Goal: Contribute content: Add original content to the website for others to see

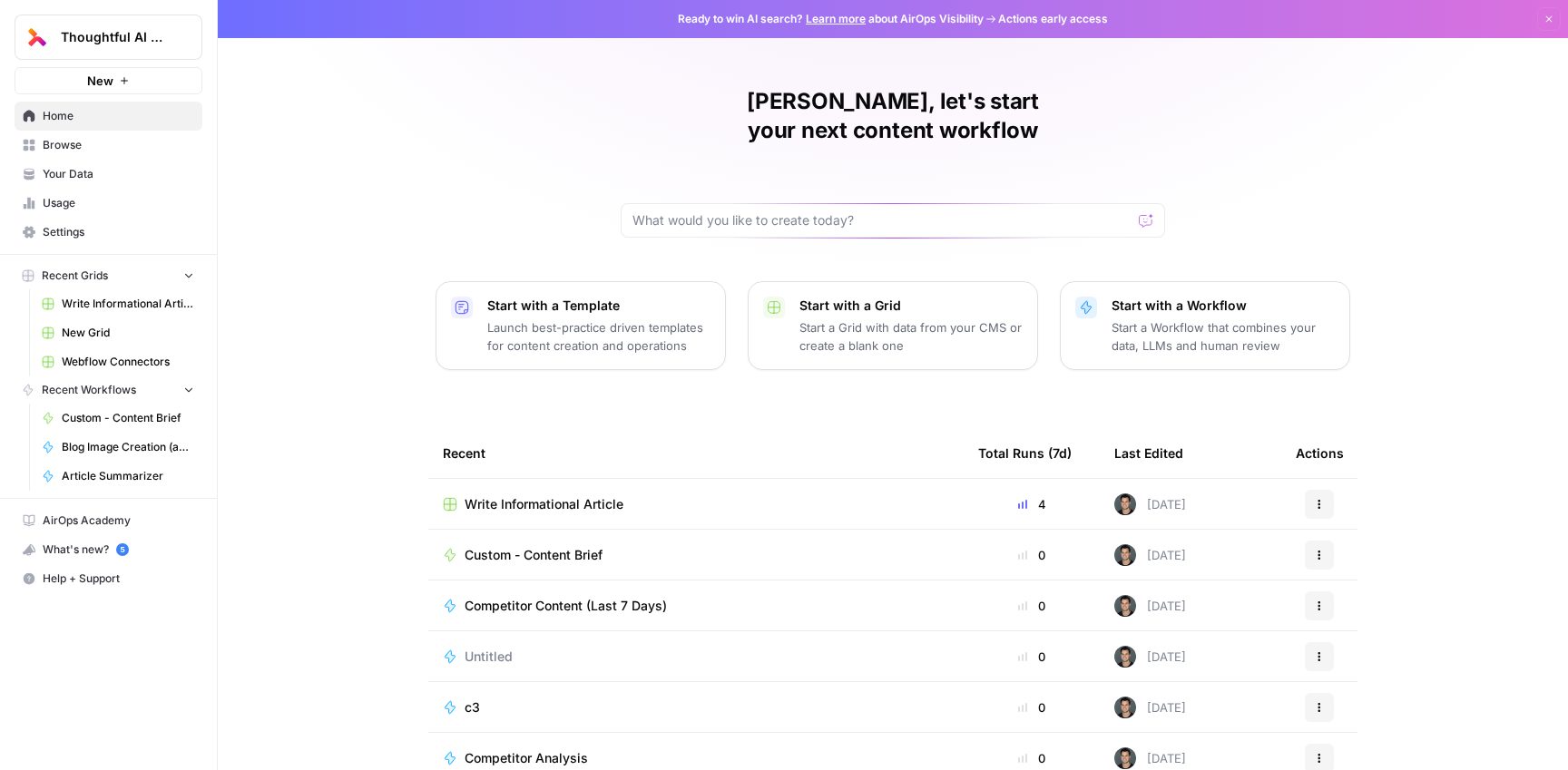
click at [52, 162] on link "Your Data" at bounding box center [108, 174] width 188 height 29
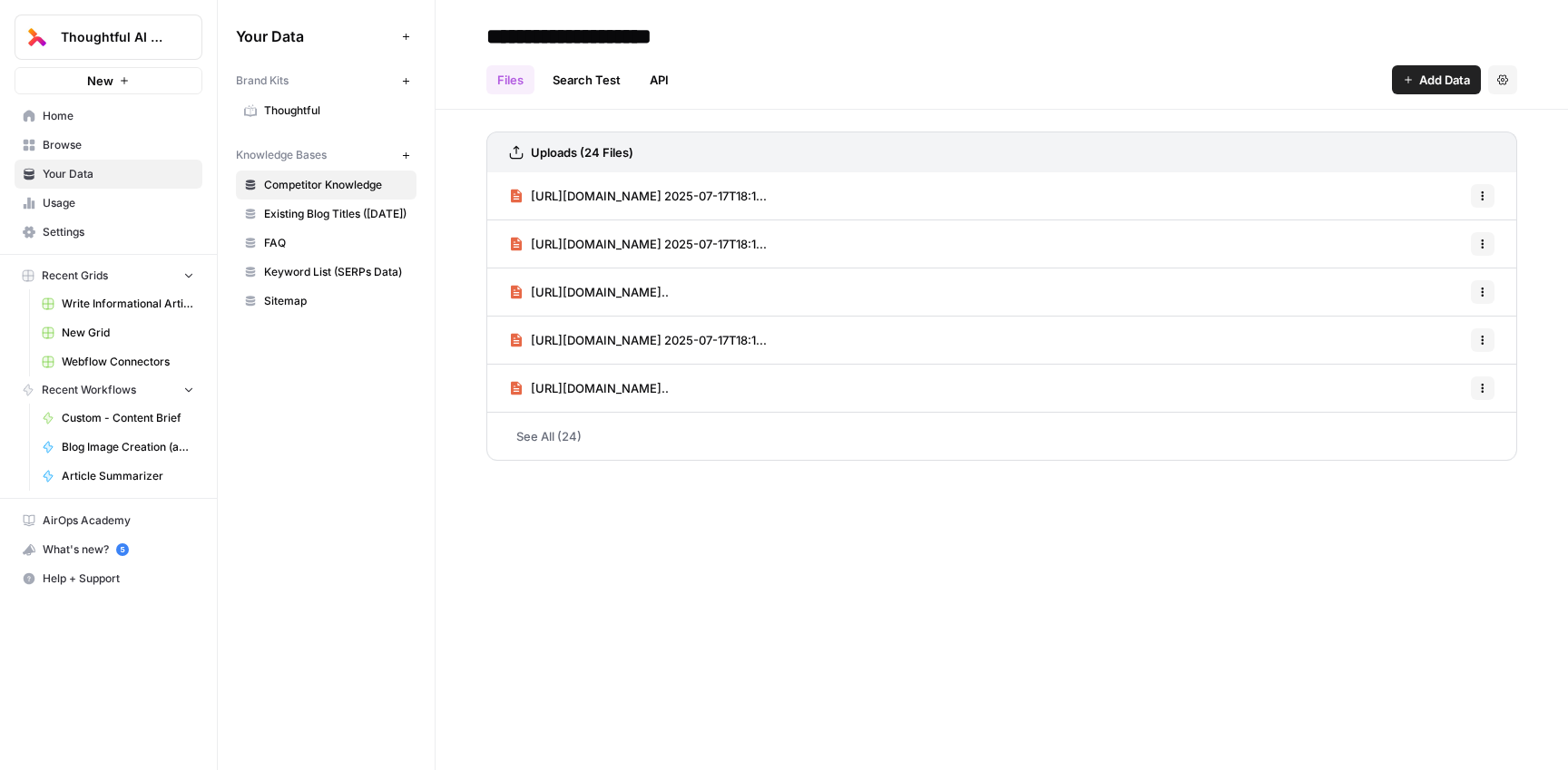
click at [65, 297] on span "Write Informational Article" at bounding box center [128, 303] width 132 height 16
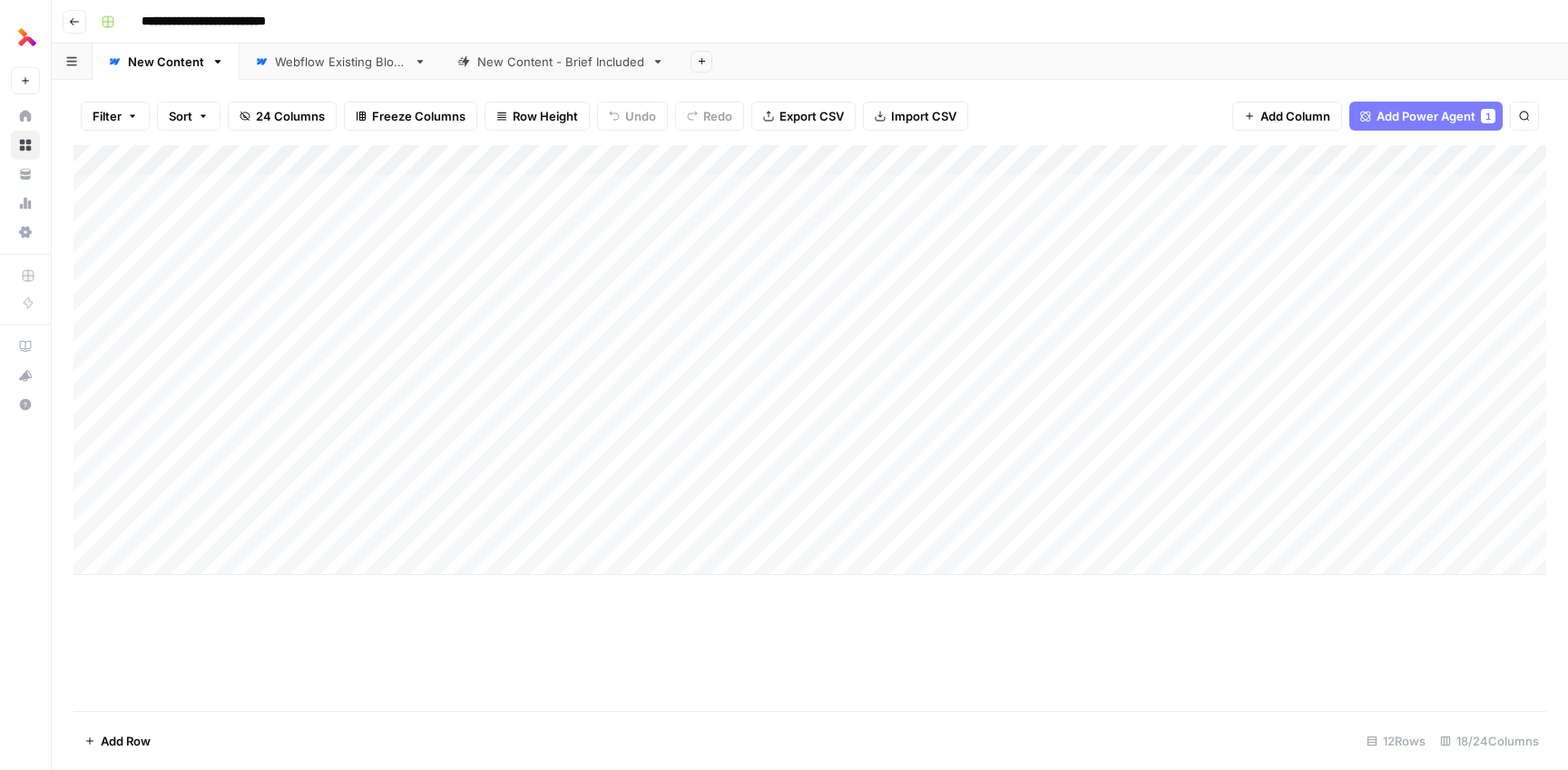
click at [533, 62] on div "New Content - Brief Included" at bounding box center [561, 61] width 167 height 18
